Goal: Task Accomplishment & Management: Use online tool/utility

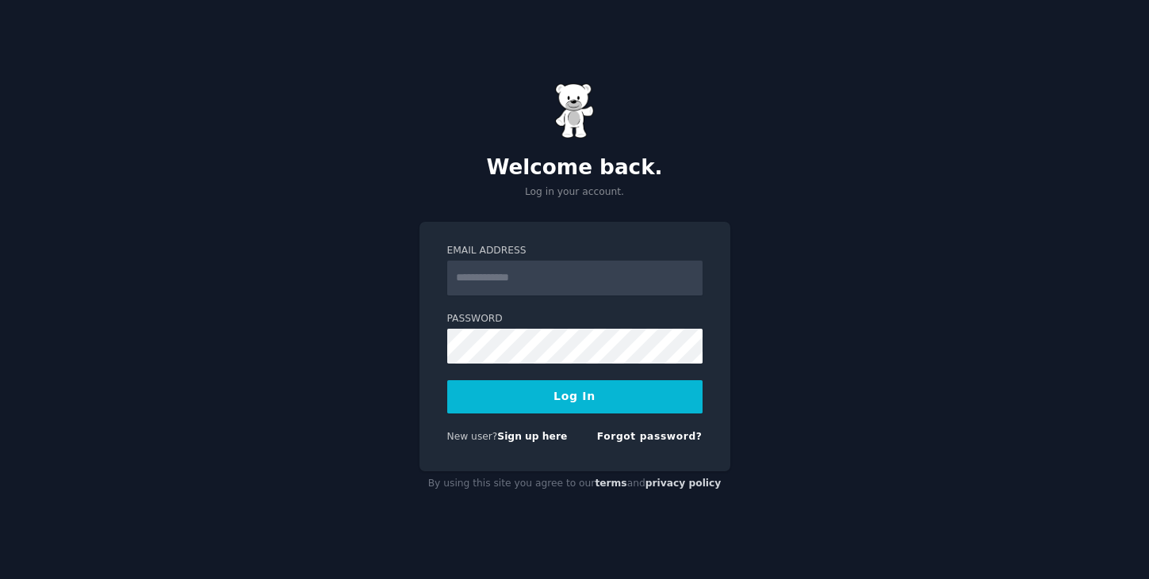
click at [559, 284] on input "Email Address" at bounding box center [574, 278] width 255 height 35
type input "**********"
click at [566, 404] on button "Log In" at bounding box center [574, 397] width 255 height 33
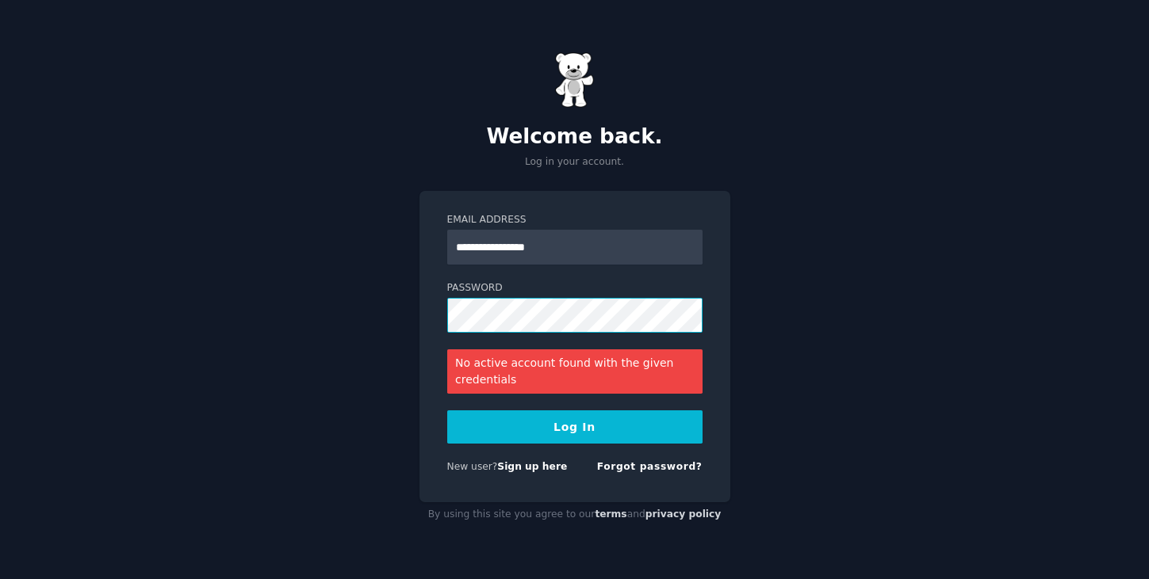
click at [447, 411] on button "Log In" at bounding box center [574, 427] width 255 height 33
click at [348, 314] on div "**********" at bounding box center [574, 289] width 1149 height 579
click at [555, 426] on button "Log In" at bounding box center [574, 427] width 255 height 33
click at [543, 468] on link "Sign up here" at bounding box center [532, 466] width 70 height 11
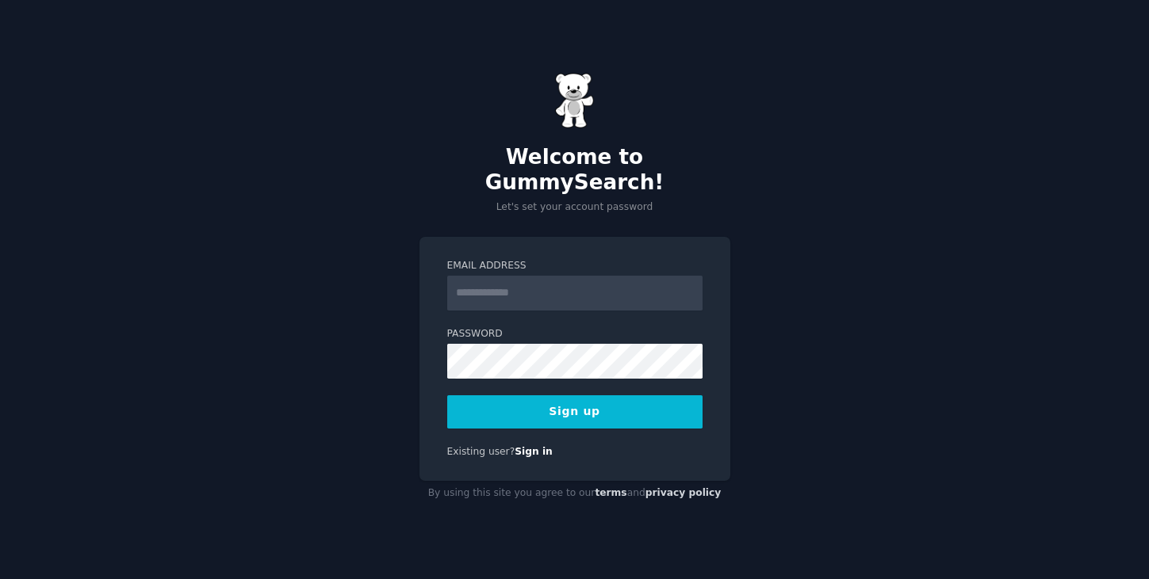
click at [522, 285] on input "Email Address" at bounding box center [574, 293] width 255 height 35
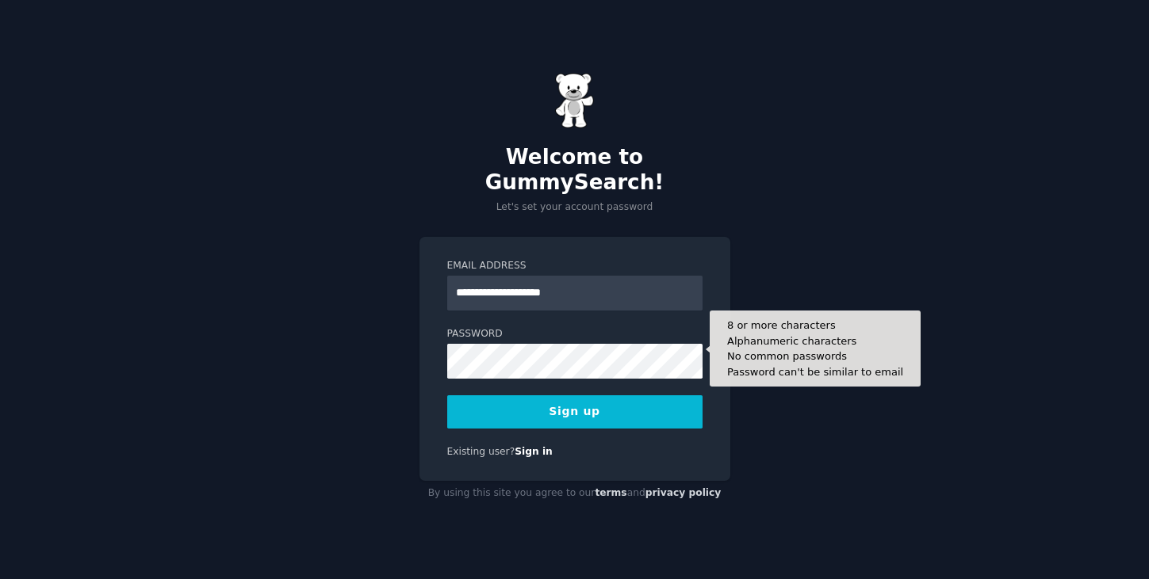
type input "**********"
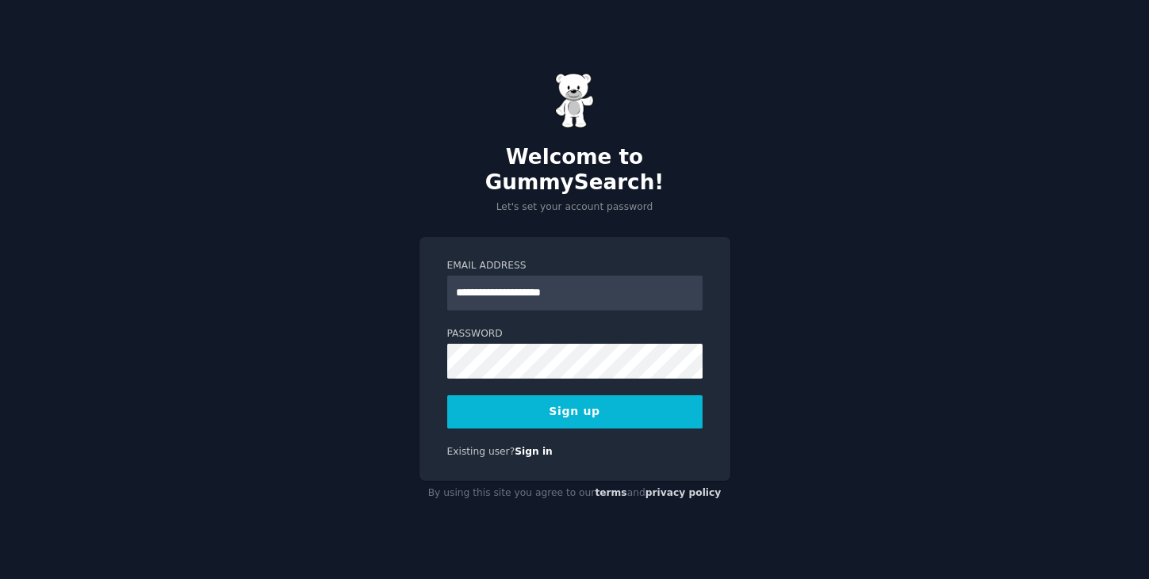
click at [573, 404] on button "Sign up" at bounding box center [574, 412] width 255 height 33
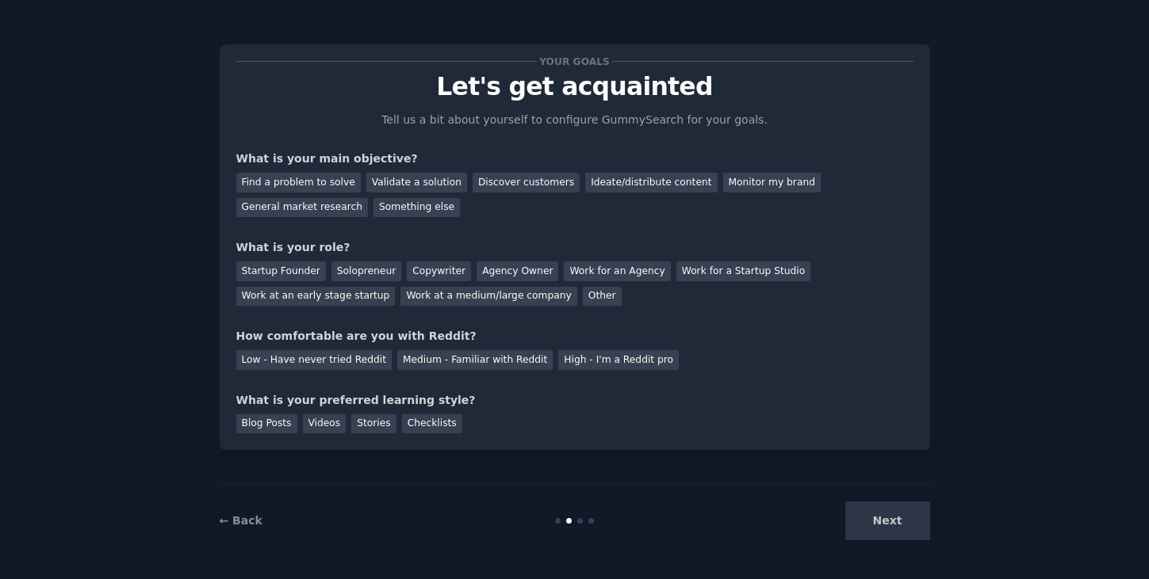
click at [901, 522] on div "Next" at bounding box center [811, 521] width 237 height 39
click at [889, 531] on div "Next" at bounding box center [811, 521] width 237 height 39
click at [522, 179] on div "Discover customers" at bounding box center [525, 183] width 107 height 20
click at [275, 274] on div "Startup Founder" at bounding box center [281, 272] width 90 height 20
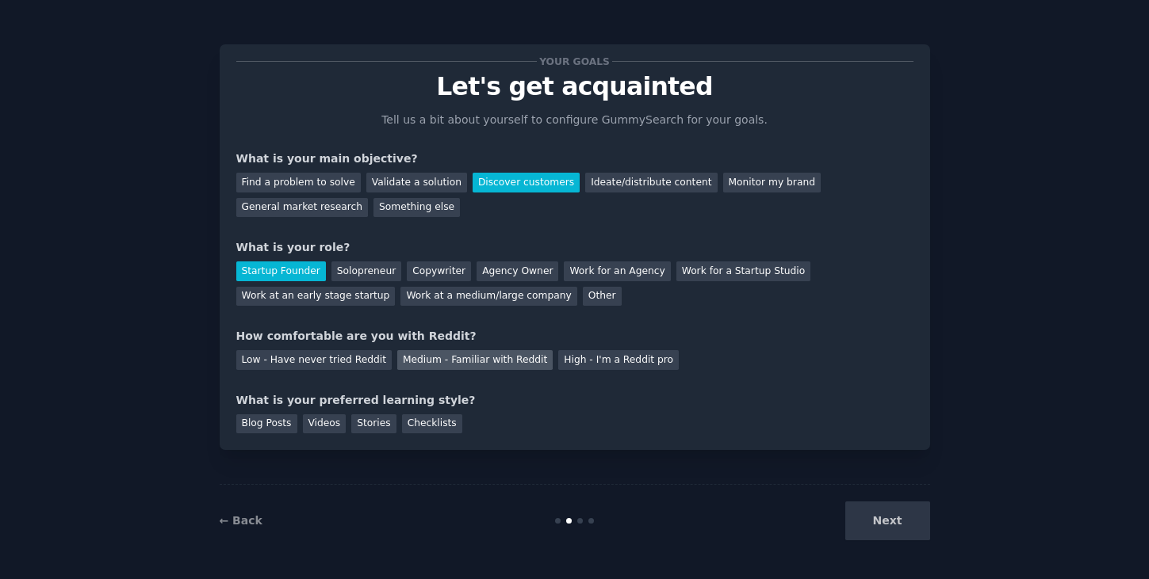
click at [515, 362] on div "Medium - Familiar with Reddit" at bounding box center [474, 360] width 155 height 20
click at [317, 427] on div "Videos" at bounding box center [325, 425] width 44 height 20
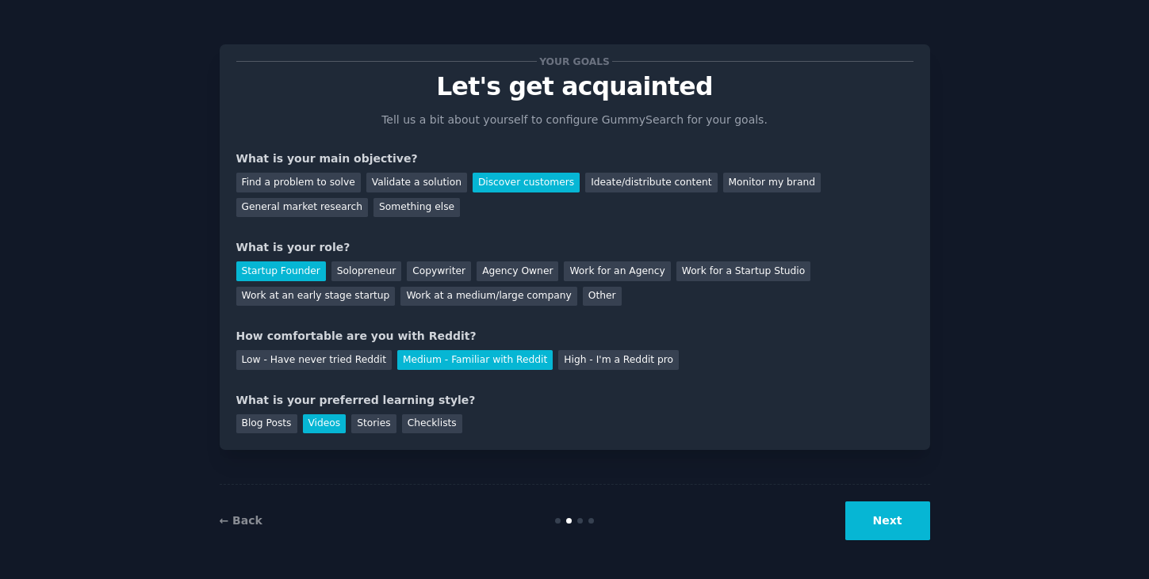
click at [897, 522] on button "Next" at bounding box center [887, 521] width 85 height 39
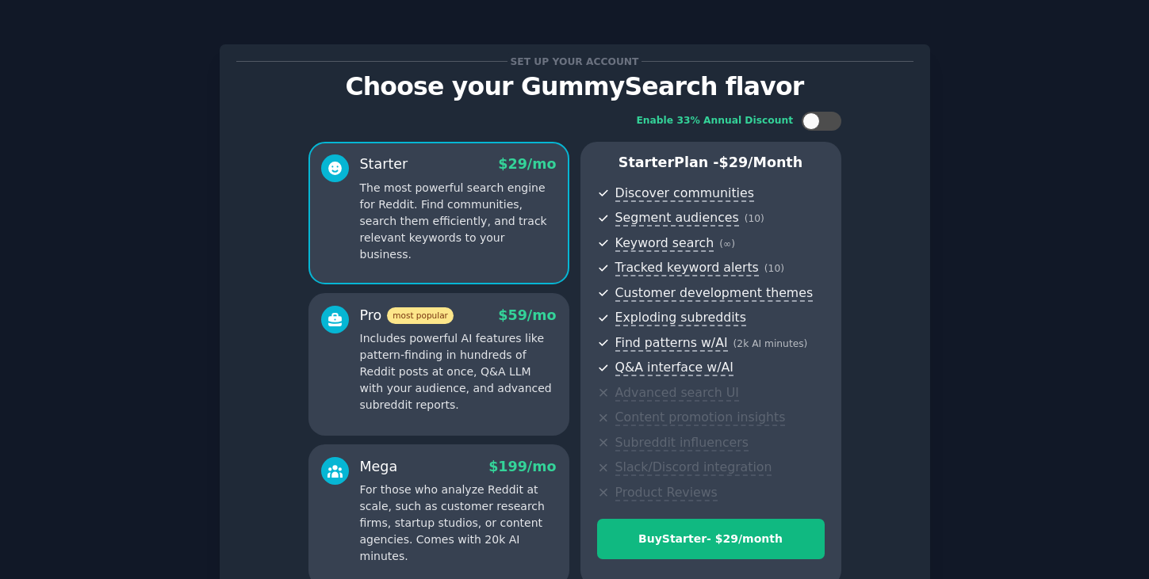
scroll to position [159, 0]
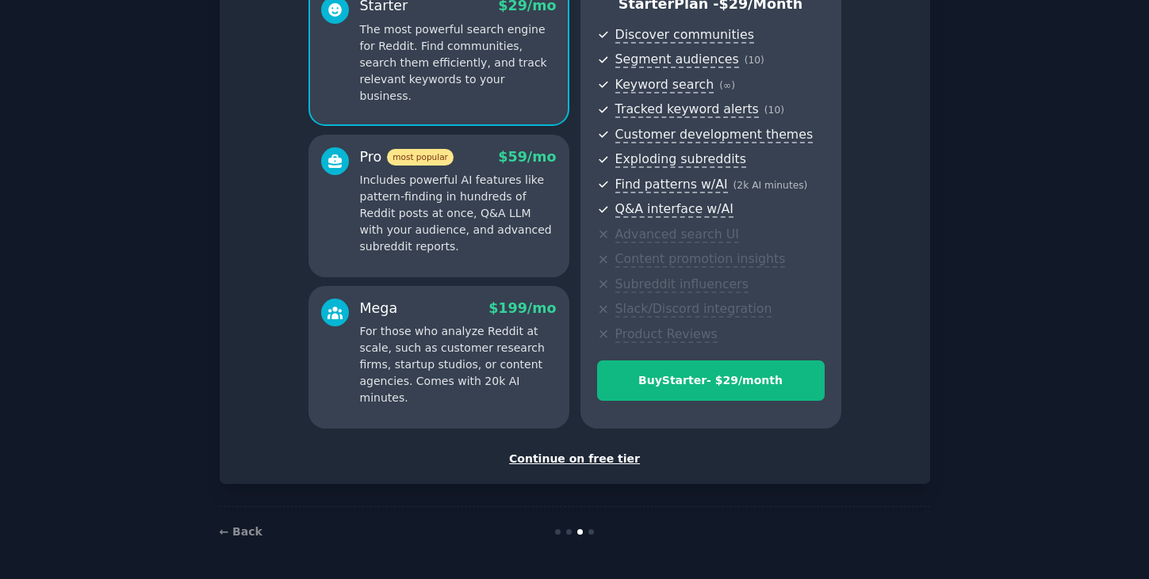
click at [597, 458] on div "Continue on free tier" at bounding box center [574, 459] width 677 height 17
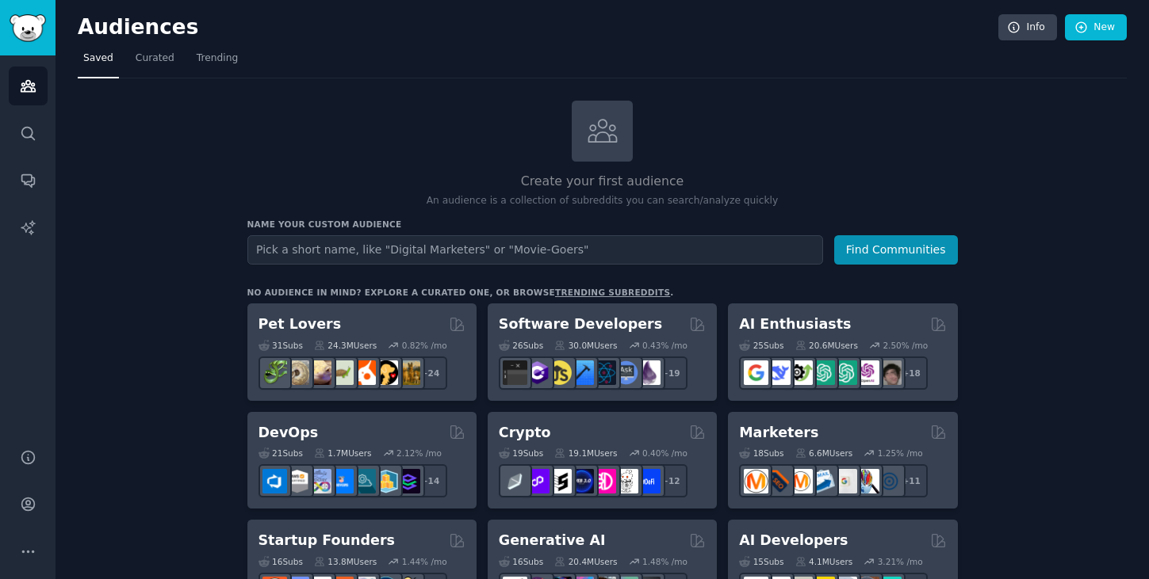
click at [488, 245] on input "text" at bounding box center [535, 249] width 576 height 29
type input "sum up youtube"
click at [834, 235] on button "Find Communities" at bounding box center [896, 249] width 124 height 29
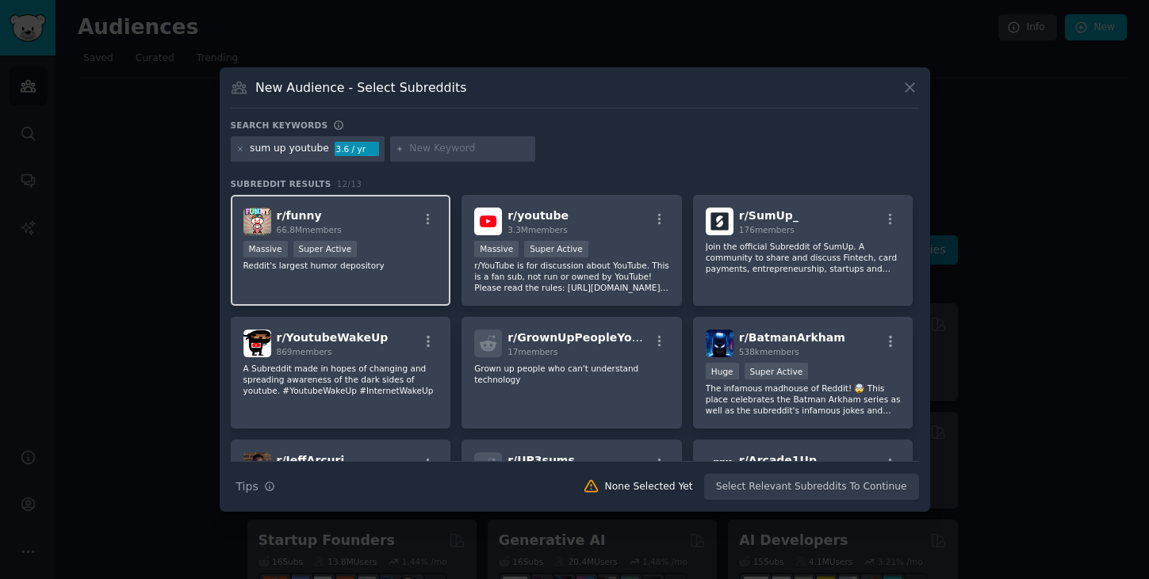
click at [365, 260] on p "Reddit's largest humor depository" at bounding box center [340, 265] width 195 height 11
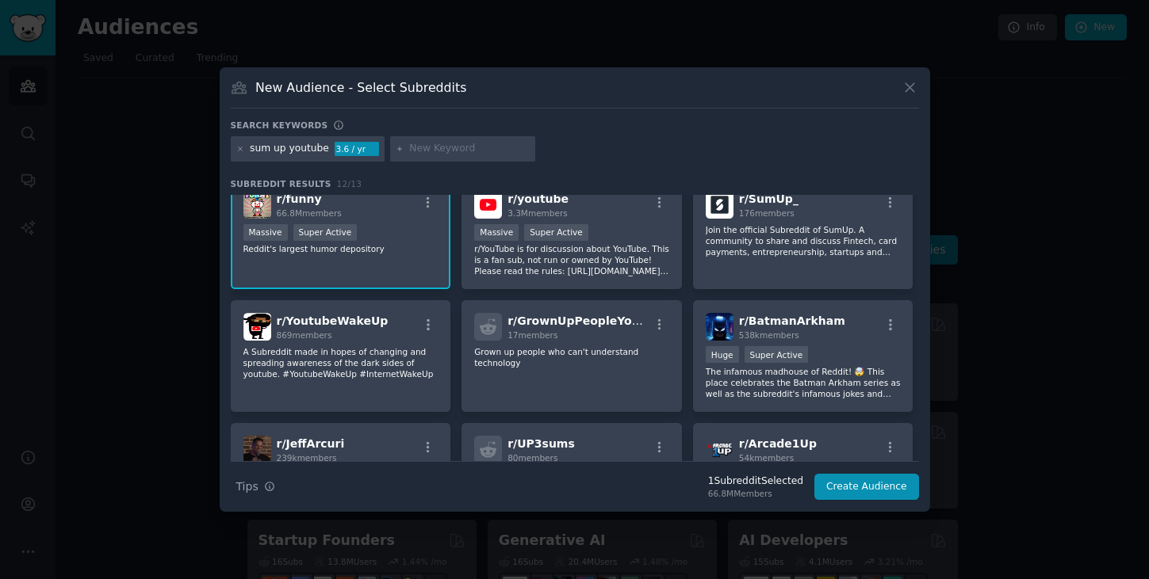
scroll to position [21, 0]
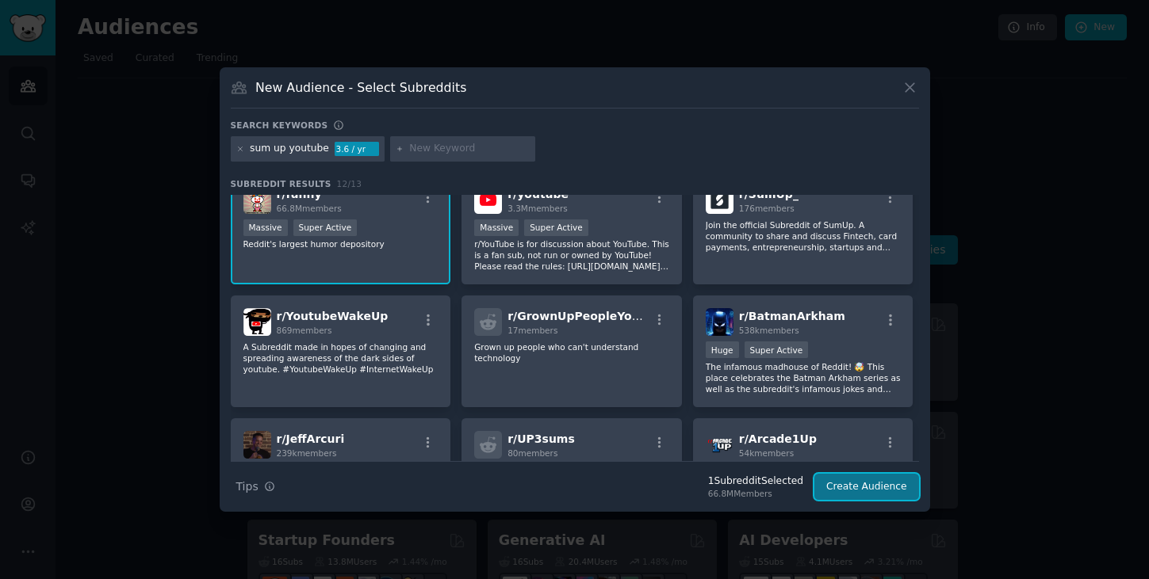
click at [843, 490] on button "Create Audience" at bounding box center [866, 487] width 105 height 27
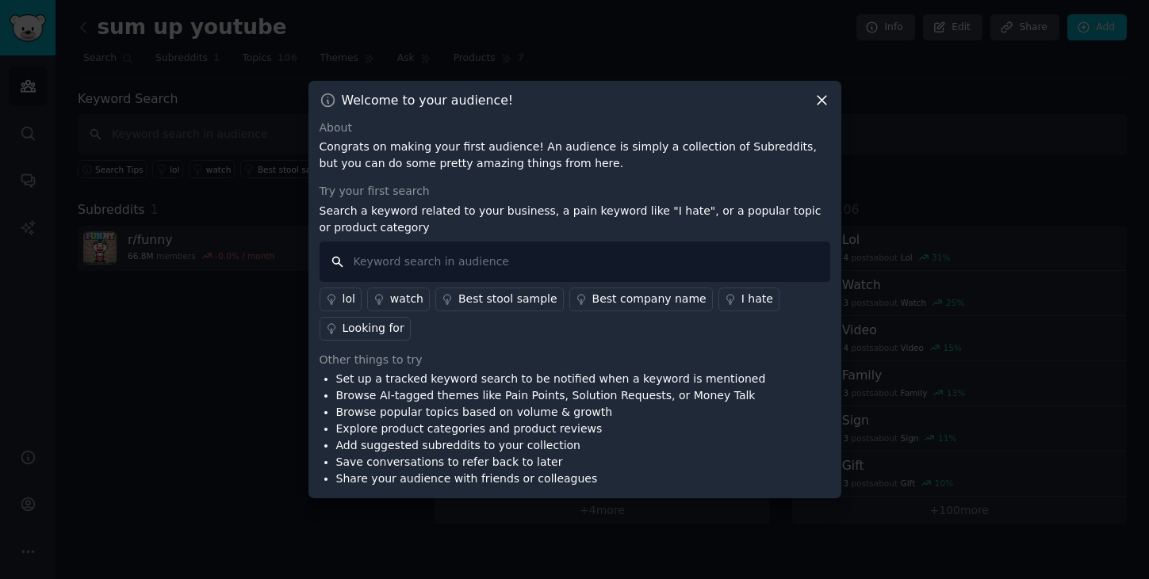
click at [473, 260] on input "text" at bounding box center [574, 262] width 511 height 40
type input "sum up youtube"
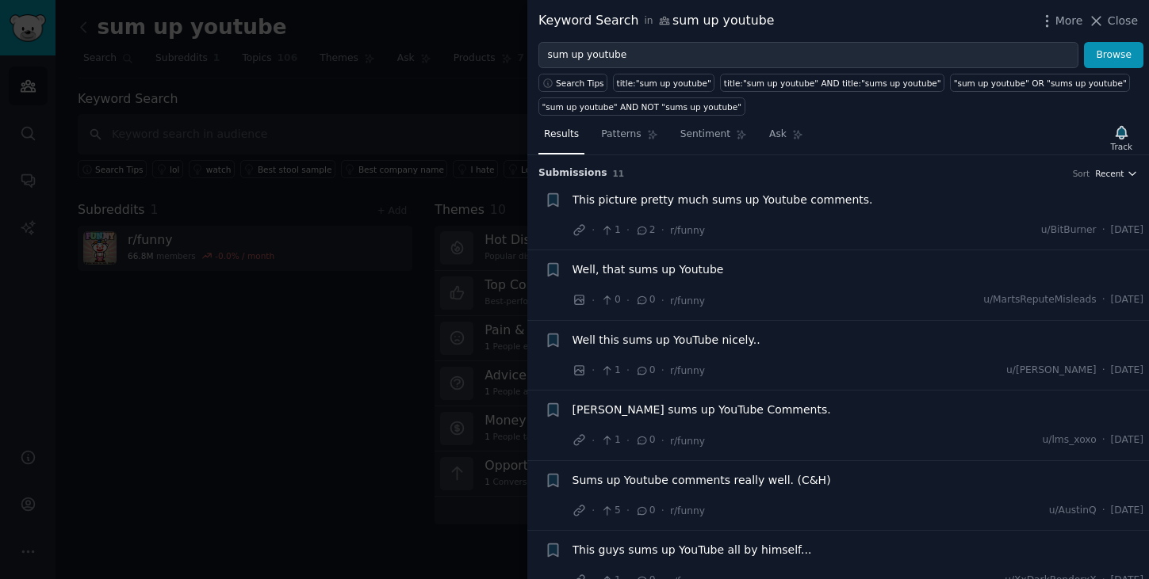
click at [1116, 172] on span "Recent" at bounding box center [1109, 173] width 29 height 11
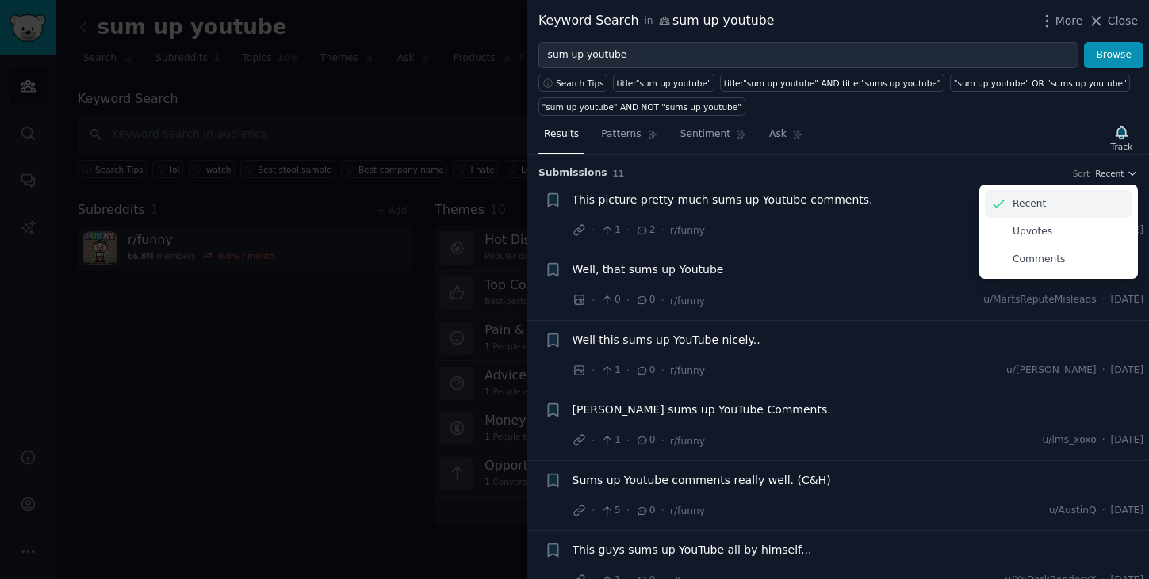
click at [1031, 205] on p "Recent" at bounding box center [1028, 204] width 33 height 14
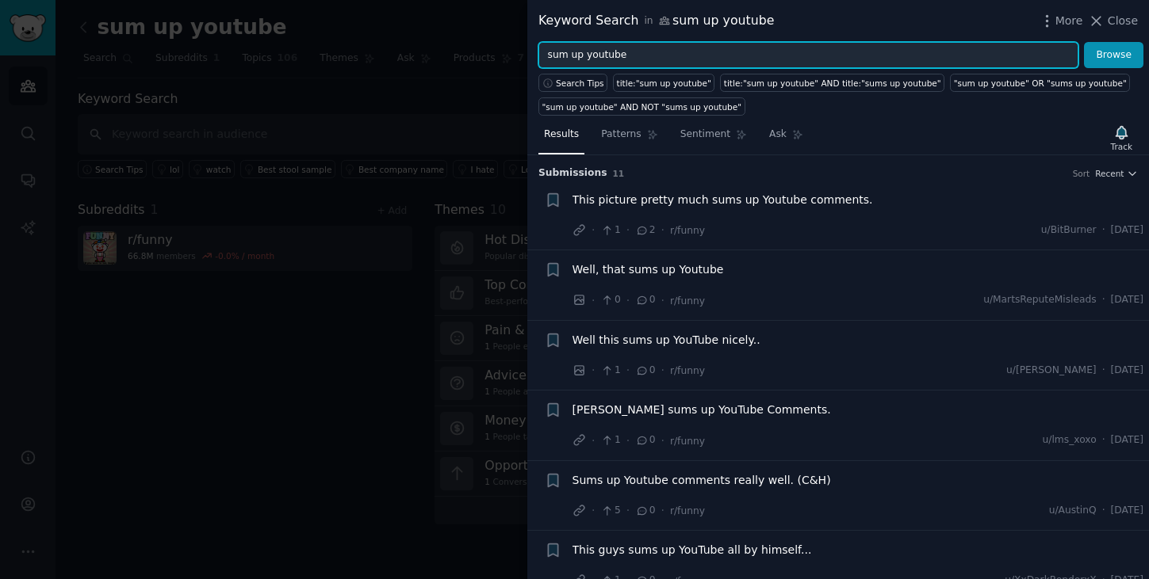
click at [658, 57] on input "sum up youtube" at bounding box center [808, 55] width 540 height 27
